Goal: Communication & Community: Answer question/provide support

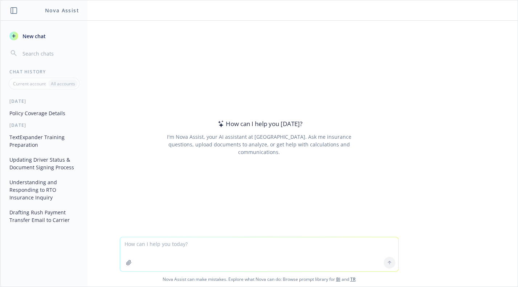
click at [227, 248] on textarea at bounding box center [259, 254] width 278 height 34
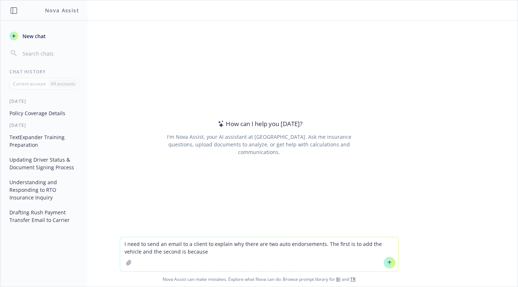
click at [292, 256] on textarea "I need to send an email to a client to explain why there are two auto endorseme…" at bounding box center [259, 254] width 278 height 34
type textarea "I need to send an email to a client to explain why there are two auto endorseme…"
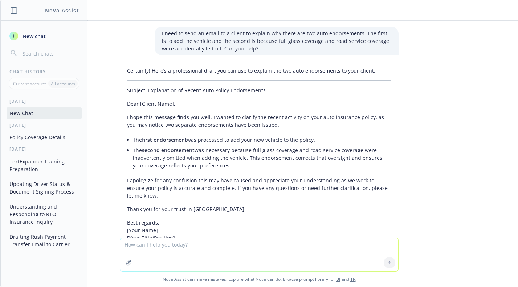
scroll to position [65, 0]
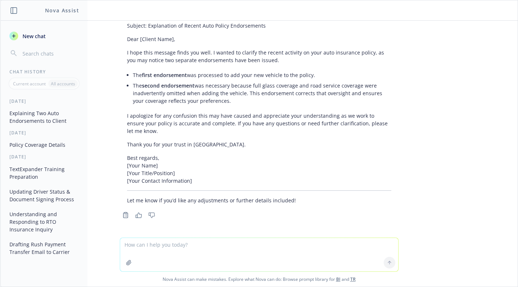
drag, startPoint x: 482, startPoint y: 61, endPoint x: 471, endPoint y: 68, distance: 12.9
click at [482, 61] on div "I need to send an email to a client to explain why there are two auto endorseme…" at bounding box center [258, 129] width 517 height 217
click at [320, 149] on div "Certainly! Here’s a professional draft you can use to explain the two auto endo…" at bounding box center [259, 102] width 279 height 207
